Goal: Task Accomplishment & Management: Use online tool/utility

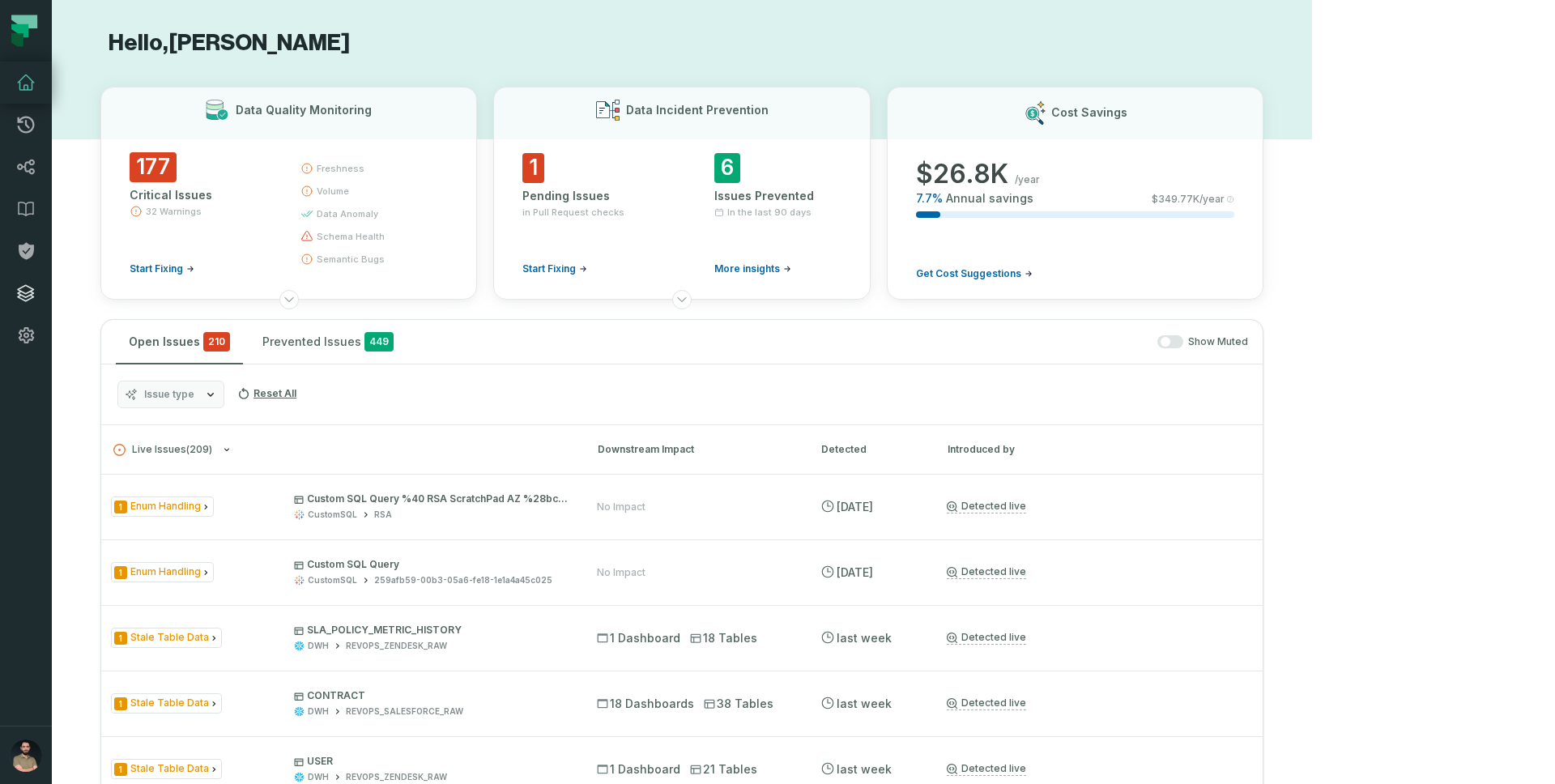
click at [31, 287] on icon at bounding box center [26, 294] width 20 height 20
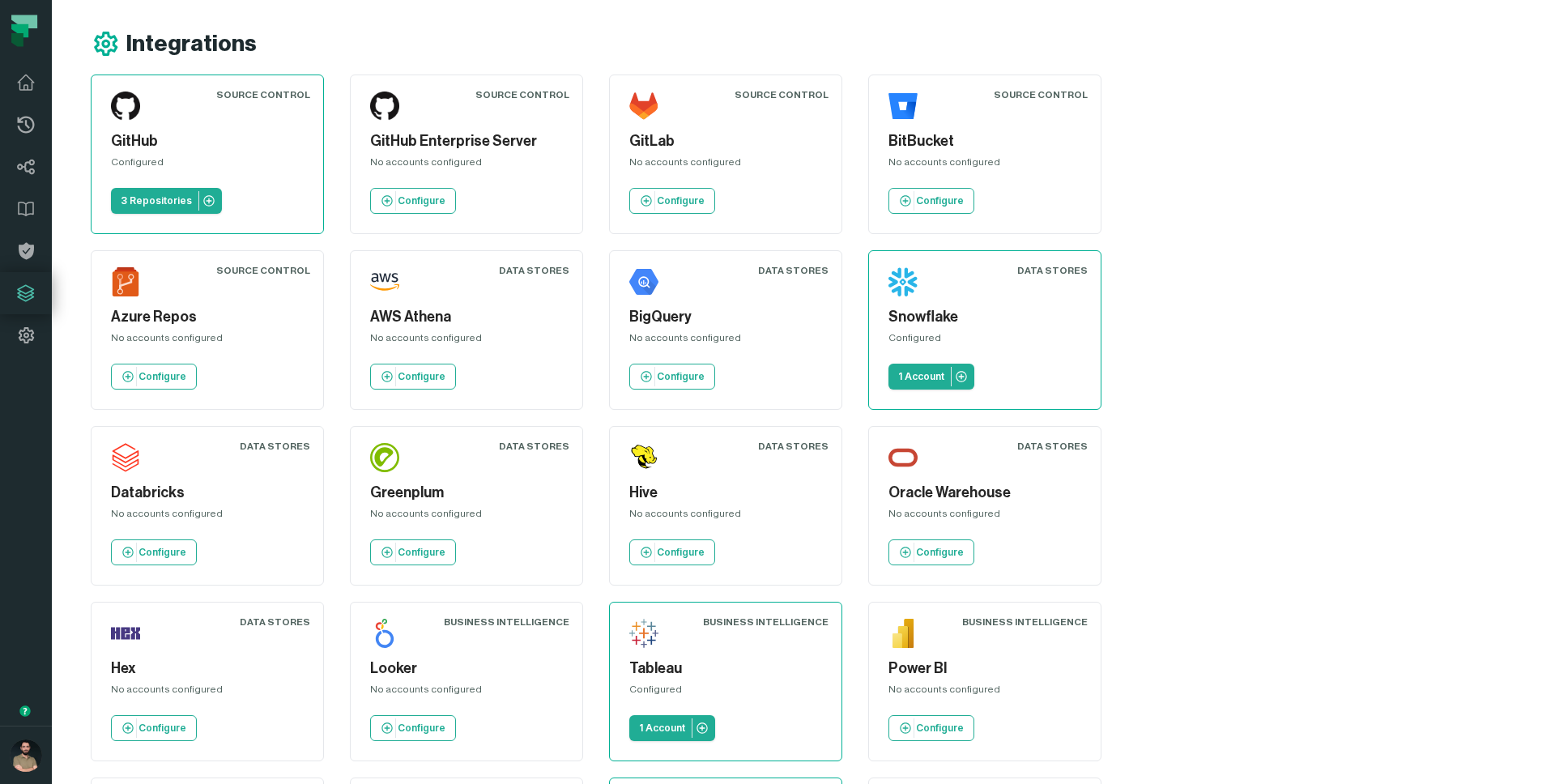
click at [746, 35] on div "Integrations" at bounding box center [701, 43] width 1222 height 29
click at [398, 378] on p "Configure" at bounding box center [421, 377] width 48 height 13
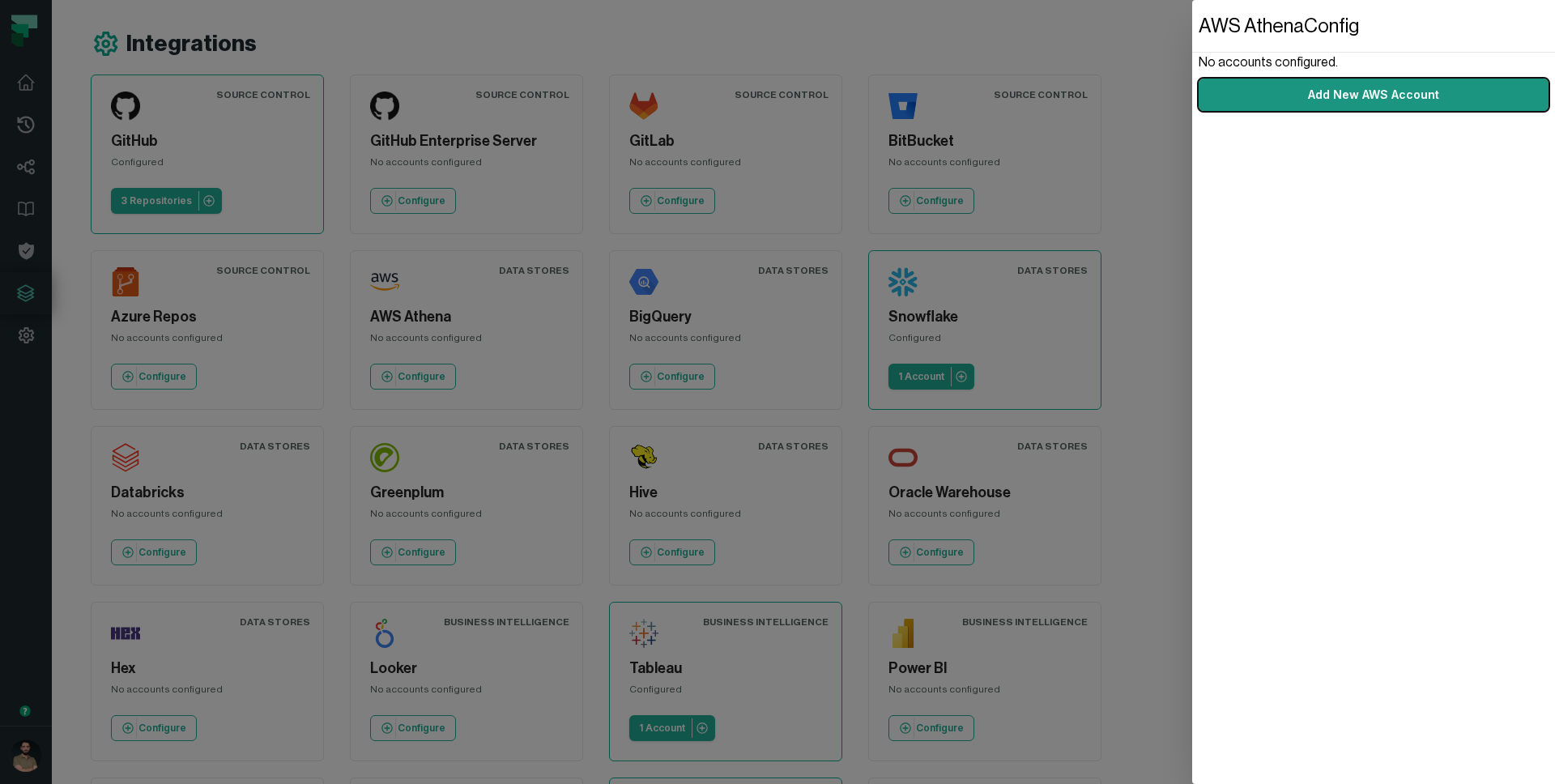
click at [1276, 98] on link "Add New AWS Account" at bounding box center [1372, 95] width 350 height 33
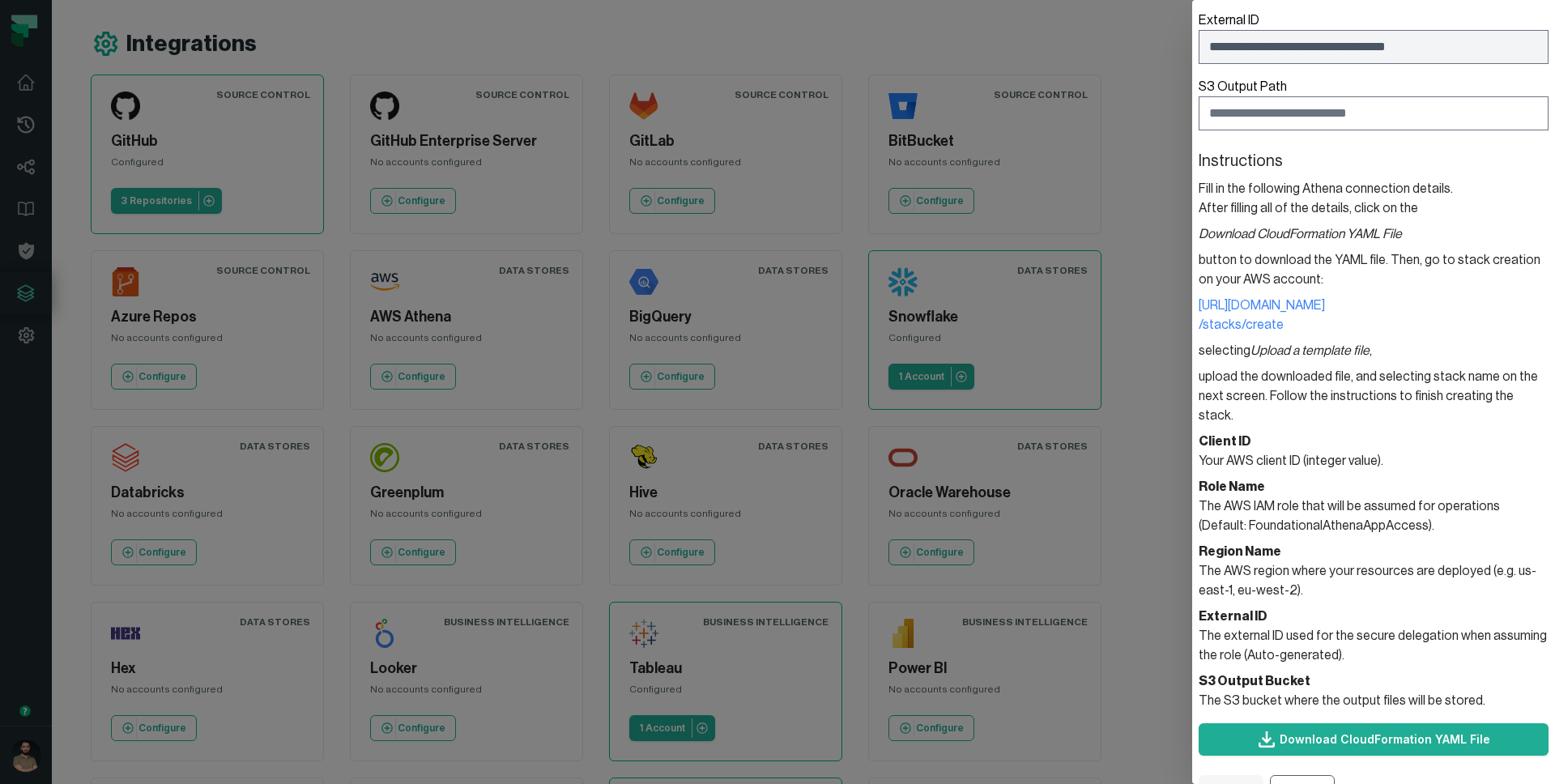
scroll to position [271, 0]
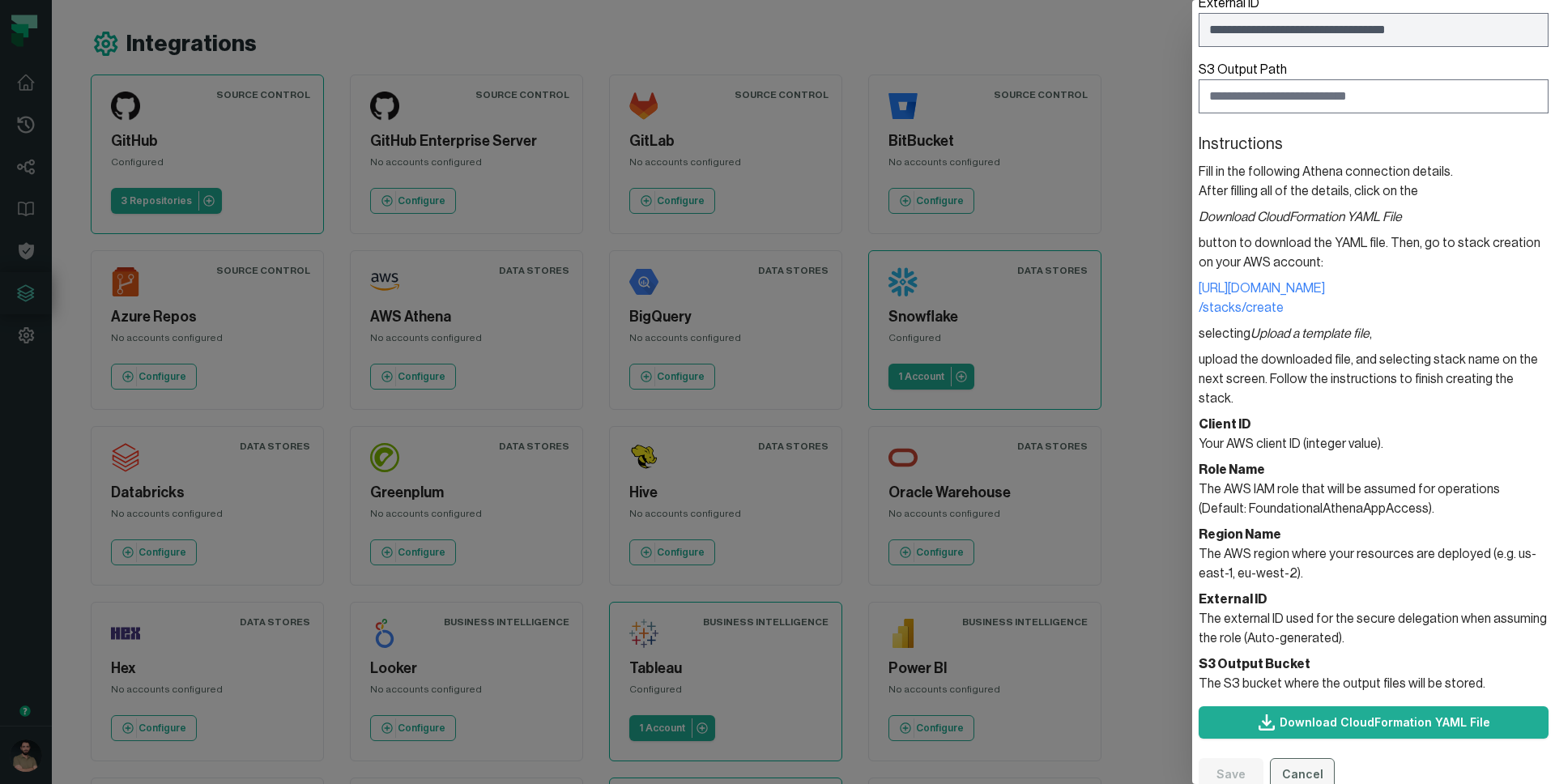
click at [1296, 758] on button "Cancel" at bounding box center [1302, 774] width 65 height 33
